Goal: Navigation & Orientation: Find specific page/section

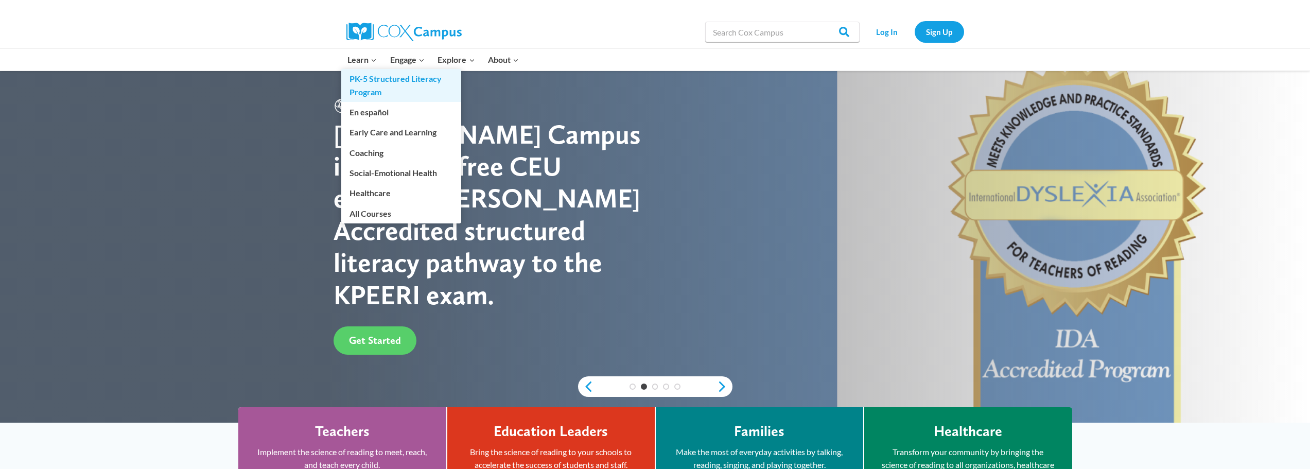
click at [373, 86] on link "PK-5 Structured Literacy Program" at bounding box center [401, 85] width 120 height 33
